Goal: Information Seeking & Learning: Learn about a topic

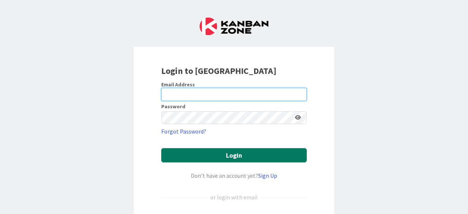
type input "[PERSON_NAME][EMAIL_ADDRESS][DOMAIN_NAME]"
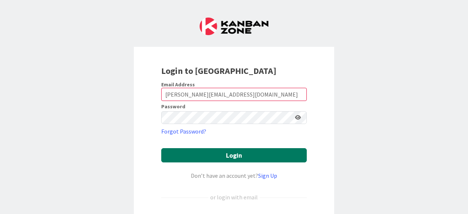
click at [200, 160] on button "Login" at bounding box center [233, 155] width 145 height 14
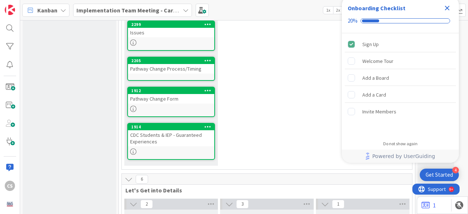
scroll to position [236, 0]
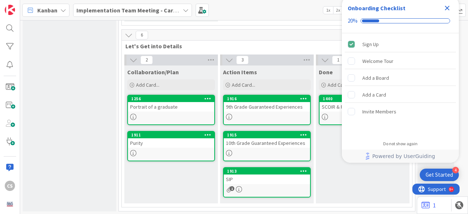
click at [83, 14] on span "Implementation Team Meeting - Career Themed" at bounding box center [127, 10] width 103 height 9
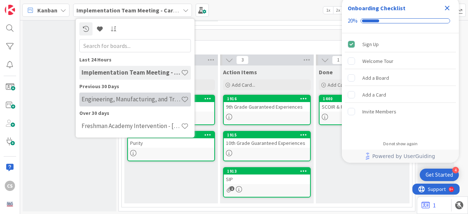
scroll to position [0, 0]
click at [106, 98] on h4 "Engineering, Manufacturing, and Transportation" at bounding box center [130, 98] width 99 height 7
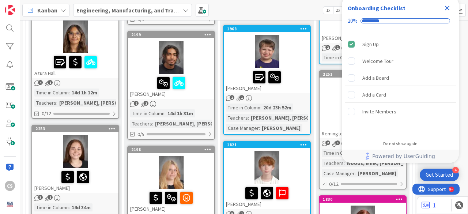
scroll to position [218, 0]
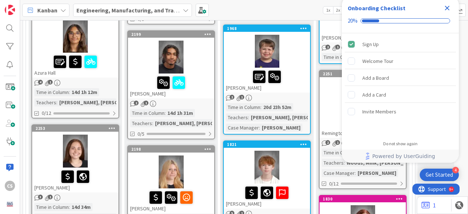
click at [446, 7] on icon "Close Checklist" at bounding box center [447, 8] width 5 height 5
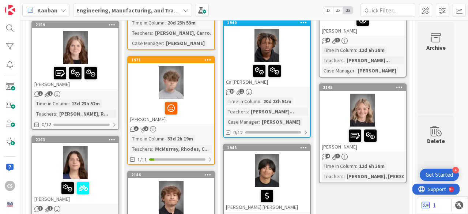
scroll to position [791, 0]
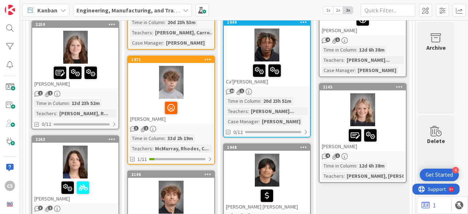
click at [200, 100] on div at bounding box center [171, 107] width 82 height 15
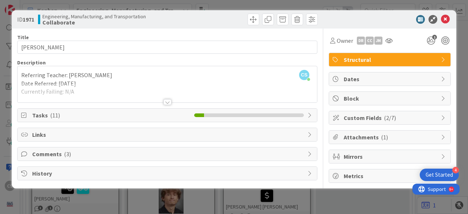
click at [166, 101] on div at bounding box center [167, 102] width 8 height 6
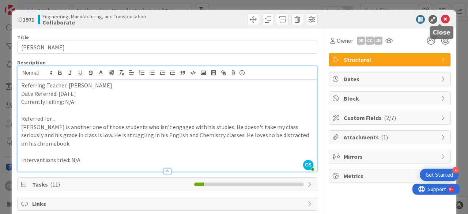
click at [441, 18] on icon at bounding box center [445, 19] width 9 height 9
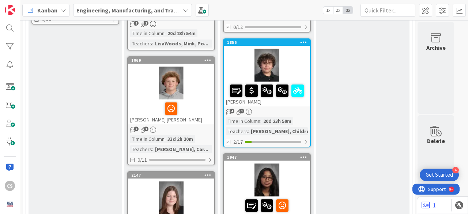
scroll to position [1011, 0]
click at [190, 101] on div at bounding box center [171, 108] width 82 height 15
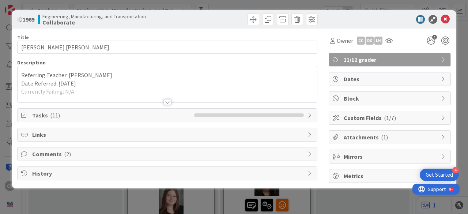
click at [165, 97] on div at bounding box center [167, 93] width 299 height 19
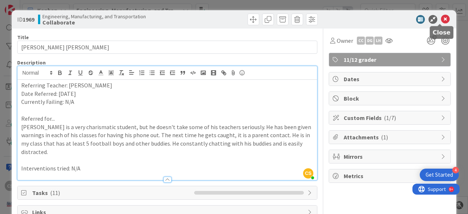
click at [441, 21] on icon at bounding box center [445, 19] width 9 height 9
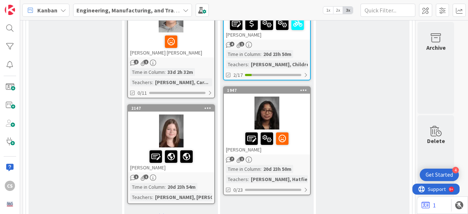
scroll to position [1078, 0]
click at [142, 209] on link "Show More (3)" at bounding box center [171, 215] width 88 height 12
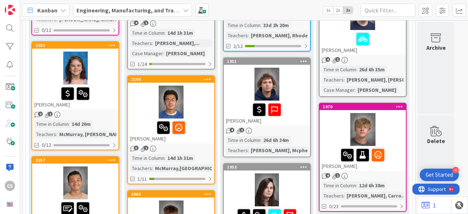
scroll to position [541, 0]
